Goal: Check status: Check status

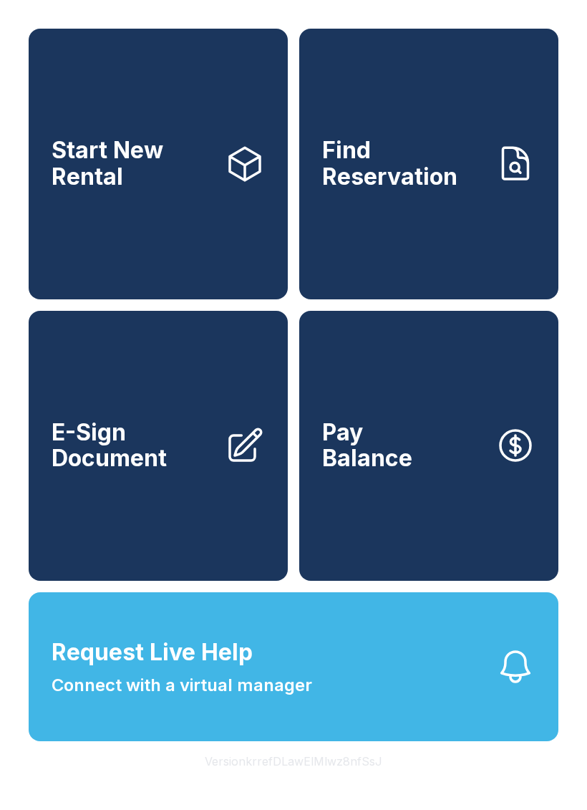
click at [290, 688] on span "Request Live Help Connect with a virtual manager" at bounding box center [182, 666] width 261 height 63
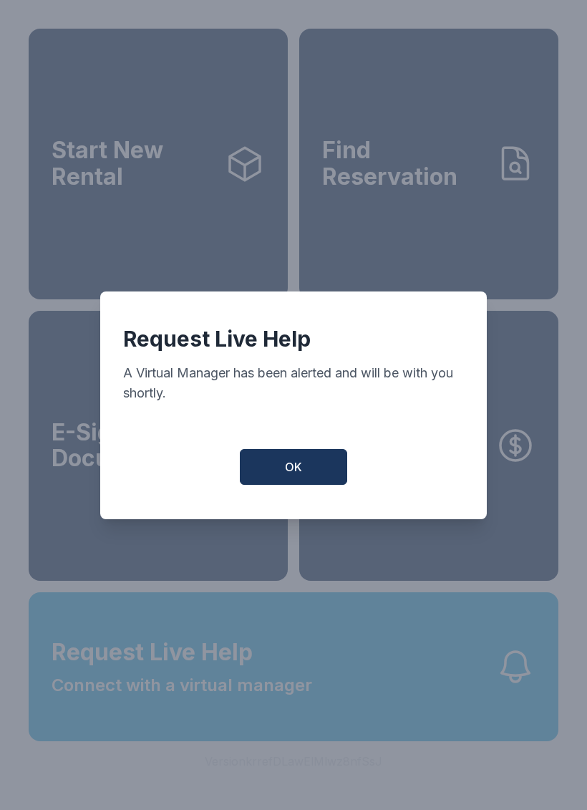
click at [299, 472] on span "OK" at bounding box center [293, 467] width 17 height 17
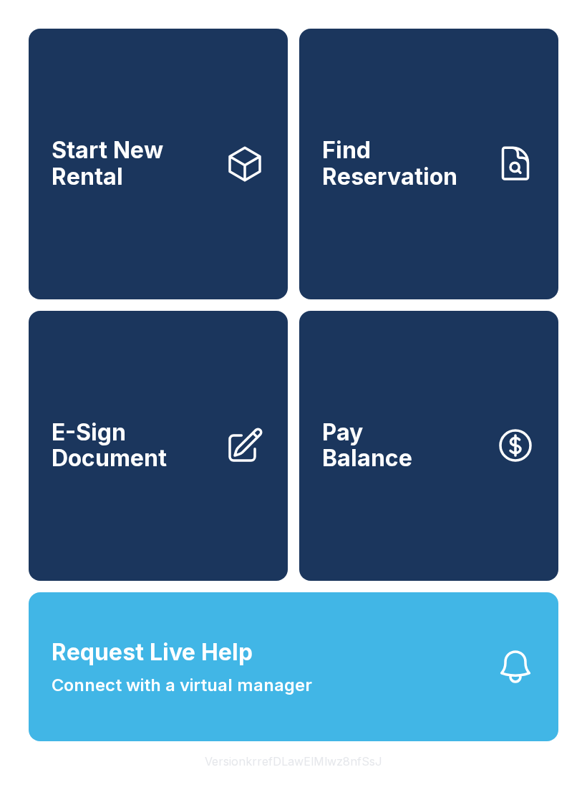
click at [416, 181] on span "Find Reservation" at bounding box center [403, 164] width 162 height 52
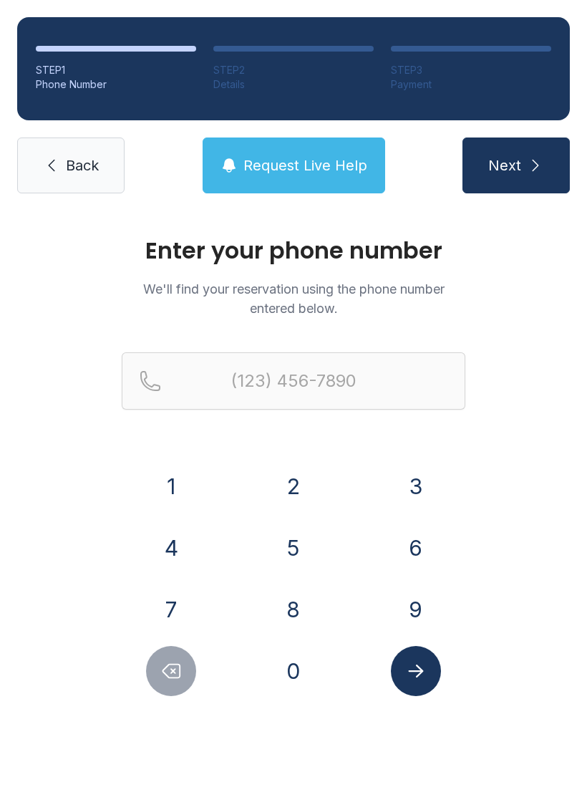
click at [175, 539] on button "4" at bounding box center [171, 548] width 50 height 50
click at [300, 673] on button "0" at bounding box center [294, 671] width 50 height 50
click at [170, 547] on button "4" at bounding box center [171, 548] width 50 height 50
click at [417, 556] on button "6" at bounding box center [416, 548] width 50 height 50
click at [173, 491] on button "1" at bounding box center [171, 486] width 50 height 50
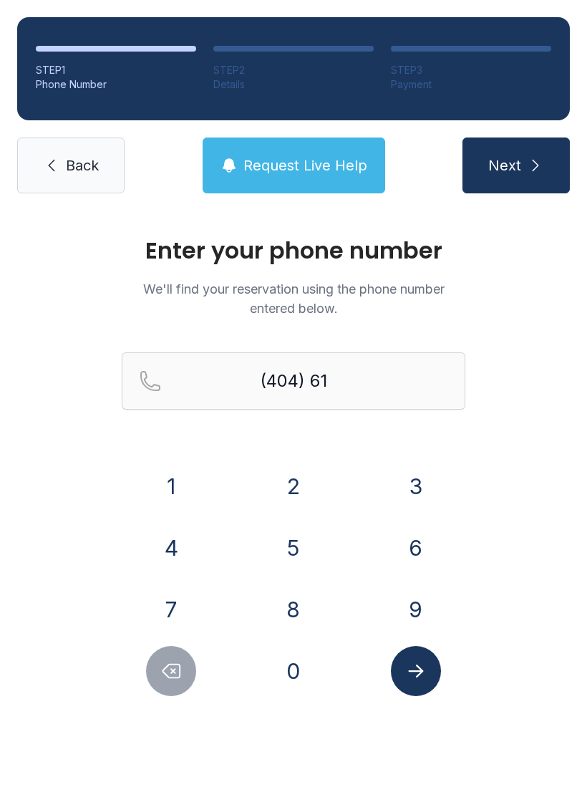
click at [296, 676] on button "0" at bounding box center [294, 671] width 50 height 50
click at [415, 502] on button "3" at bounding box center [416, 486] width 50 height 50
click at [427, 494] on button "3" at bounding box center [416, 486] width 50 height 50
click at [307, 668] on button "0" at bounding box center [294, 671] width 50 height 50
click at [408, 544] on button "6" at bounding box center [416, 548] width 50 height 50
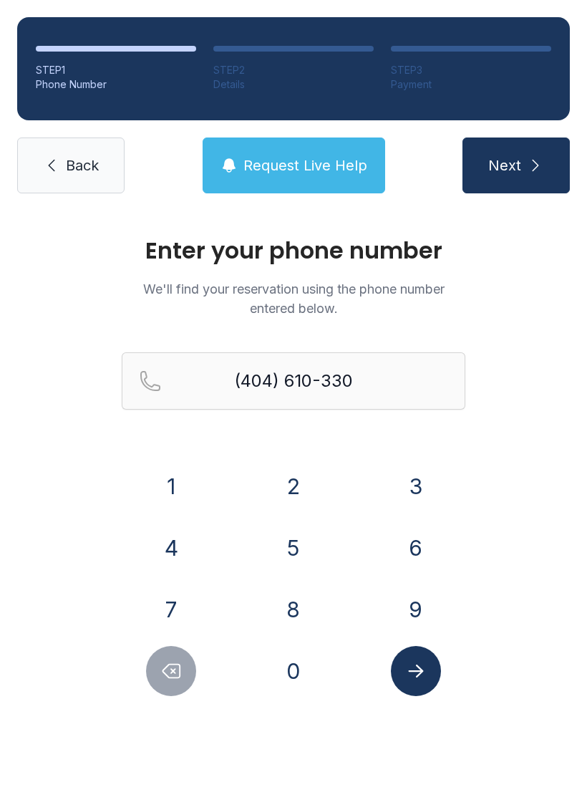
type input "[PHONE_NUMBER]"
click at [416, 678] on icon "Submit lookup form" at bounding box center [415, 671] width 21 height 21
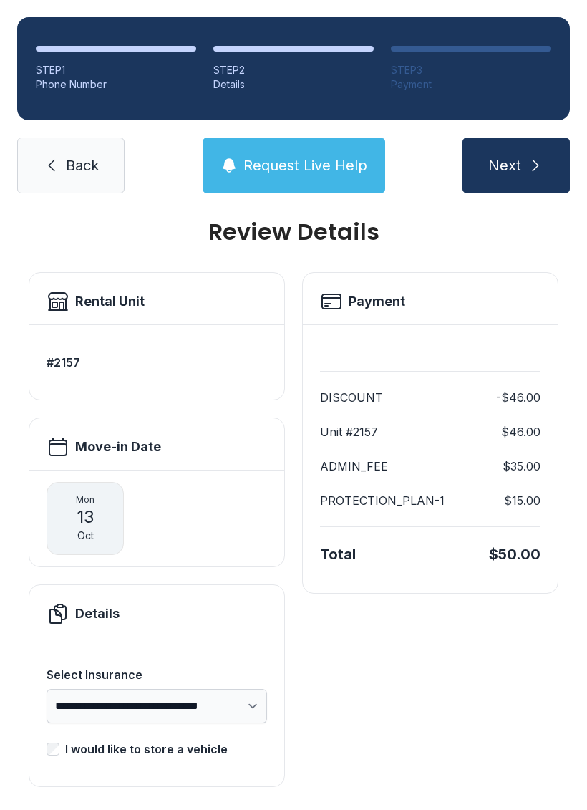
scroll to position [18, 0]
click at [521, 172] on span "Next" at bounding box center [505, 165] width 33 height 20
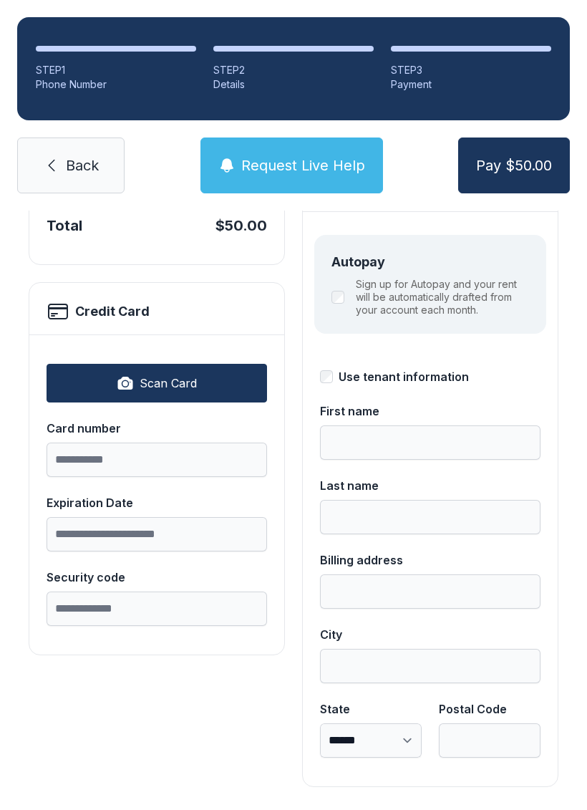
scroll to position [156, 0]
